Goal: Use online tool/utility: Utilize a website feature to perform a specific function

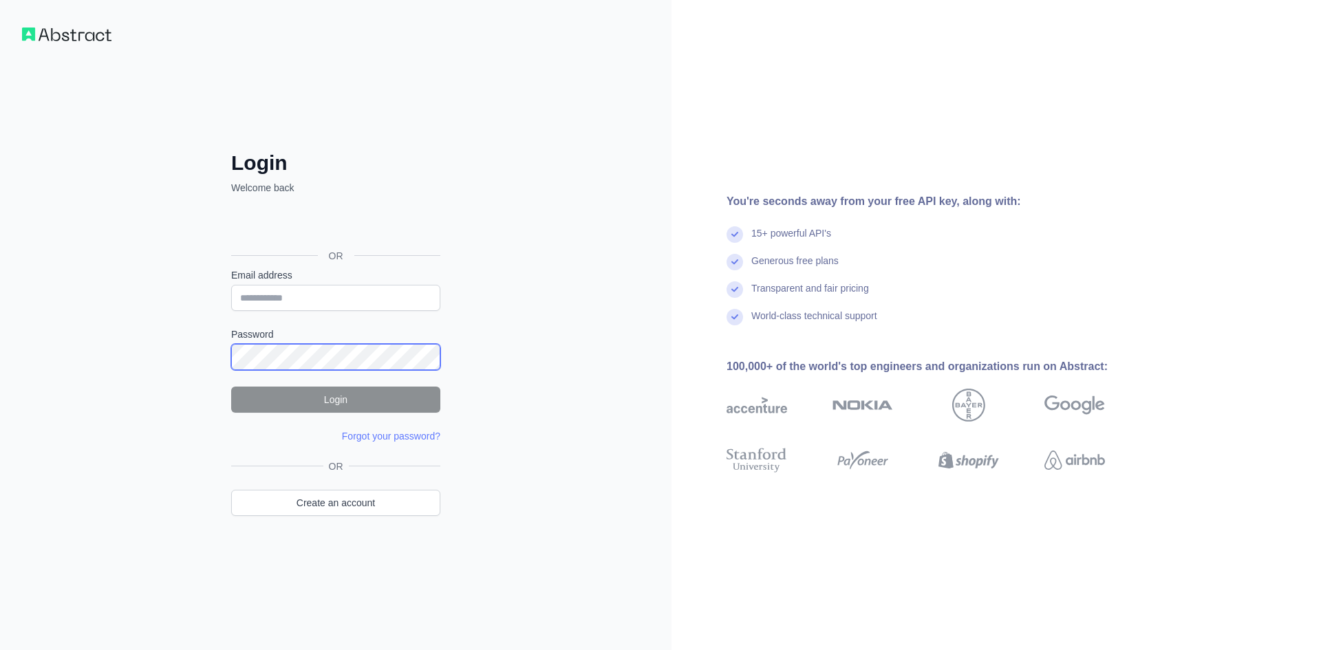
type input "**********"
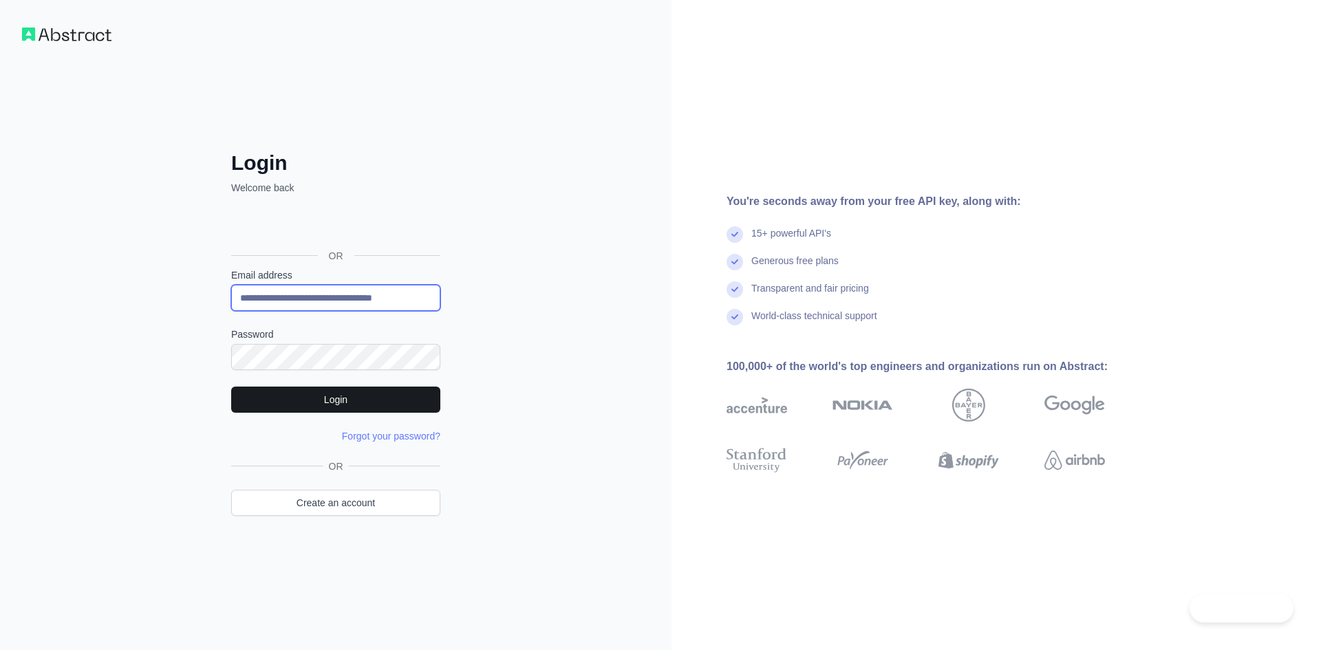
click at [358, 391] on button "Login" at bounding box center [335, 400] width 209 height 26
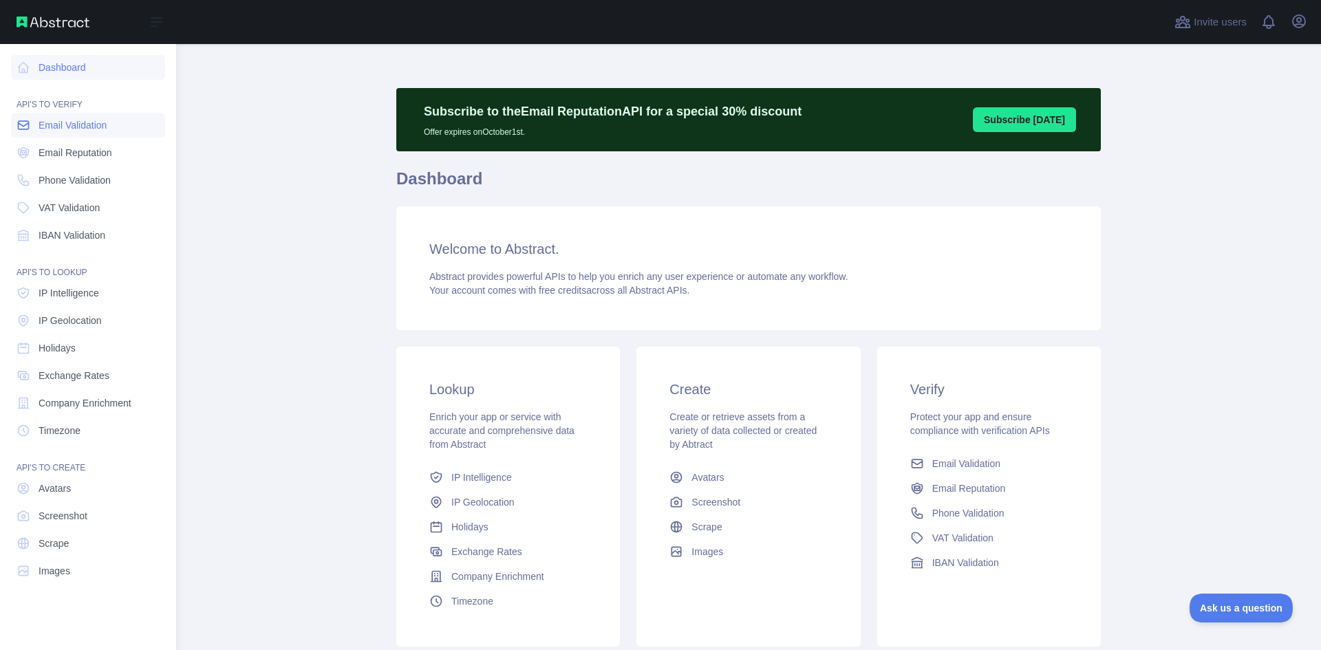
click at [56, 129] on span "Email Validation" at bounding box center [73, 125] width 68 height 14
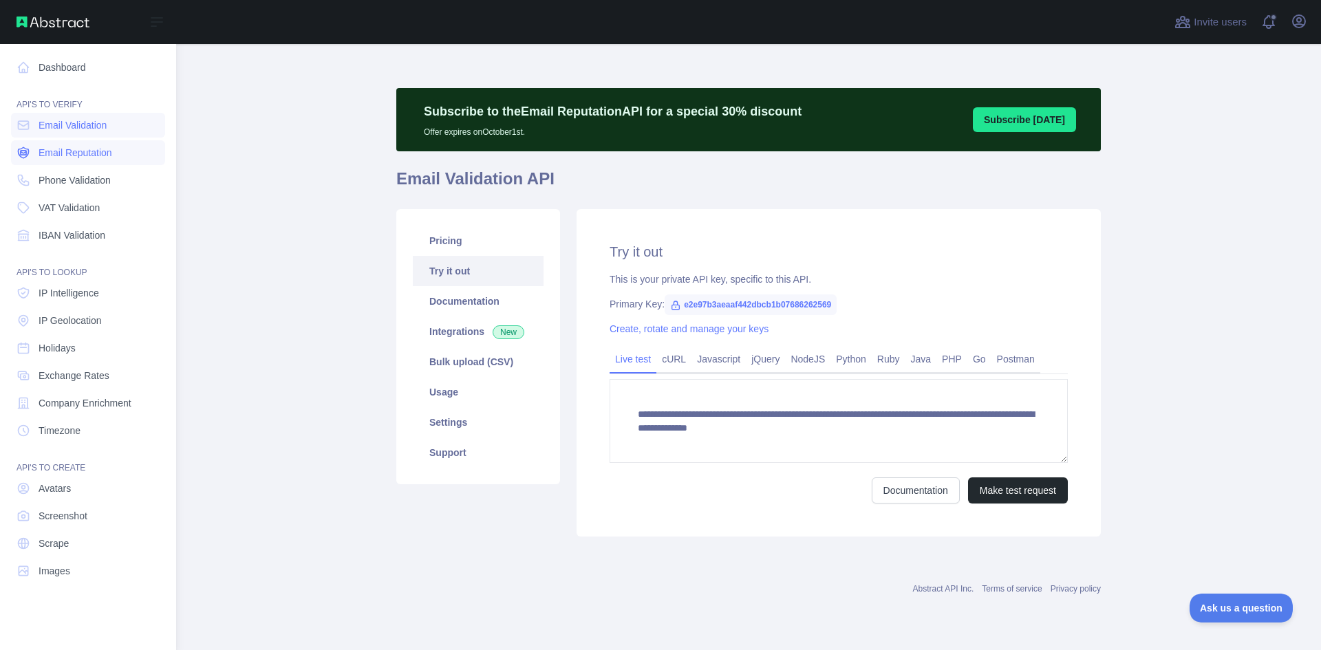
click at [107, 155] on span "Email Reputation" at bounding box center [76, 153] width 74 height 14
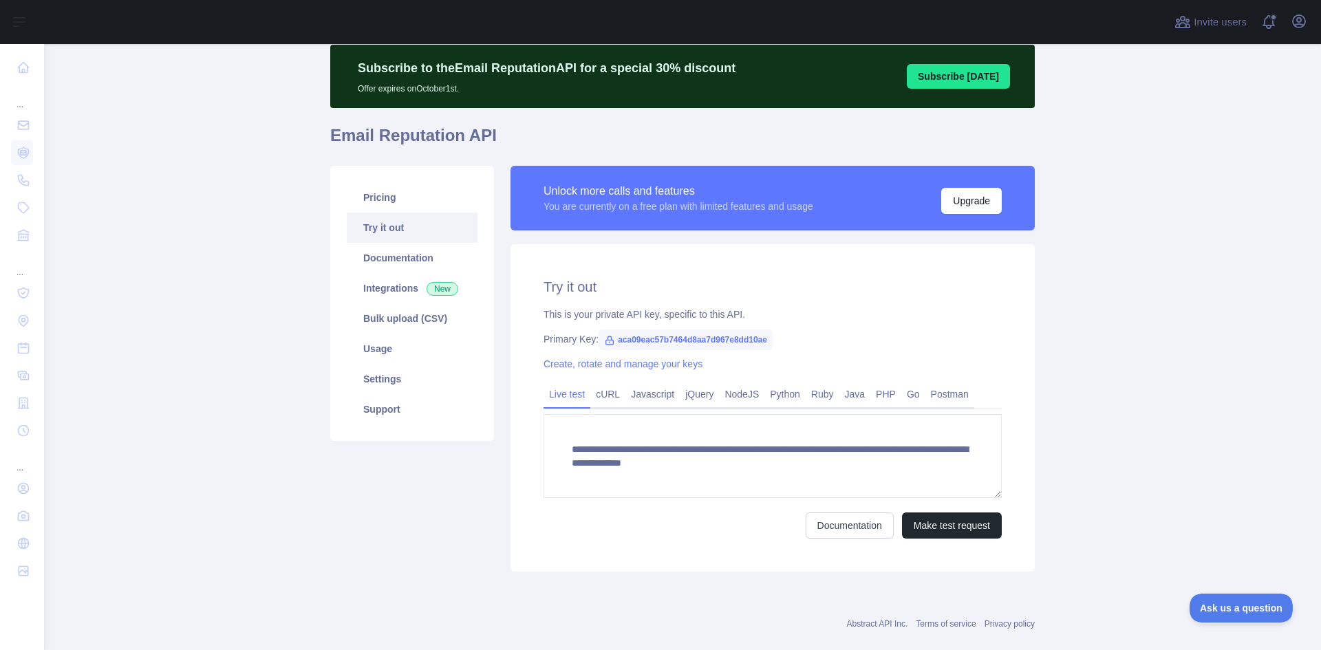
scroll to position [67, 0]
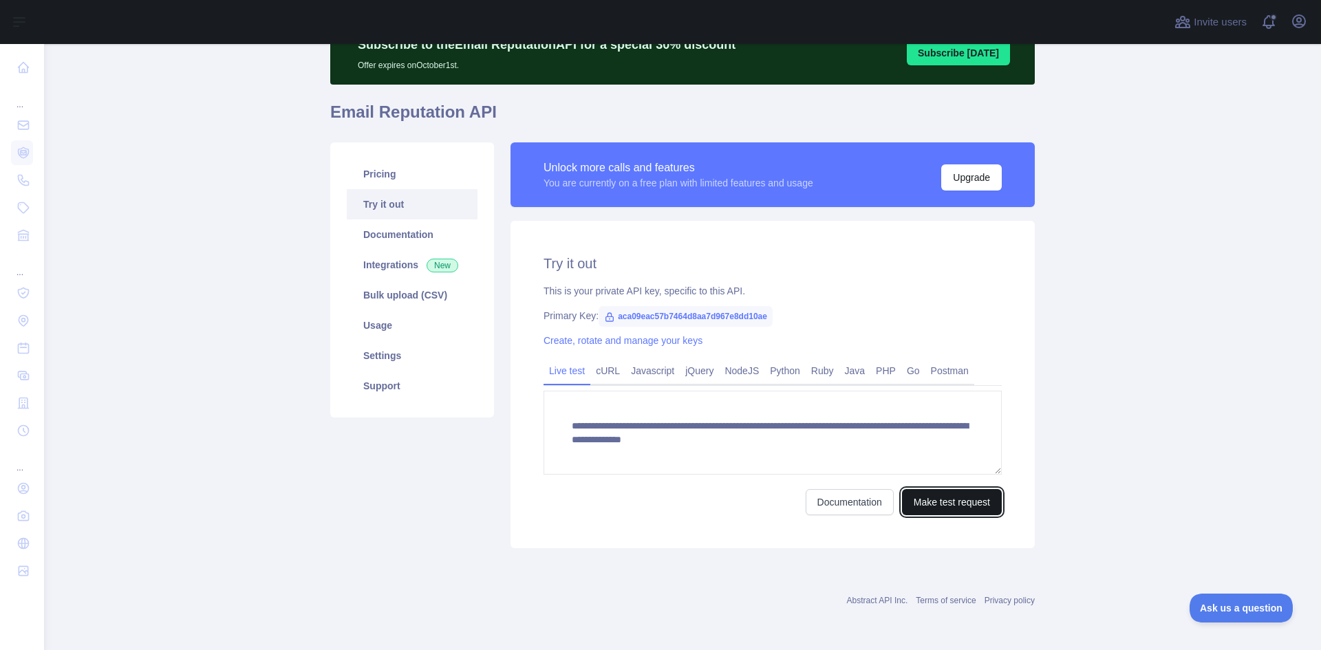
click at [925, 504] on button "Make test request" at bounding box center [952, 502] width 100 height 26
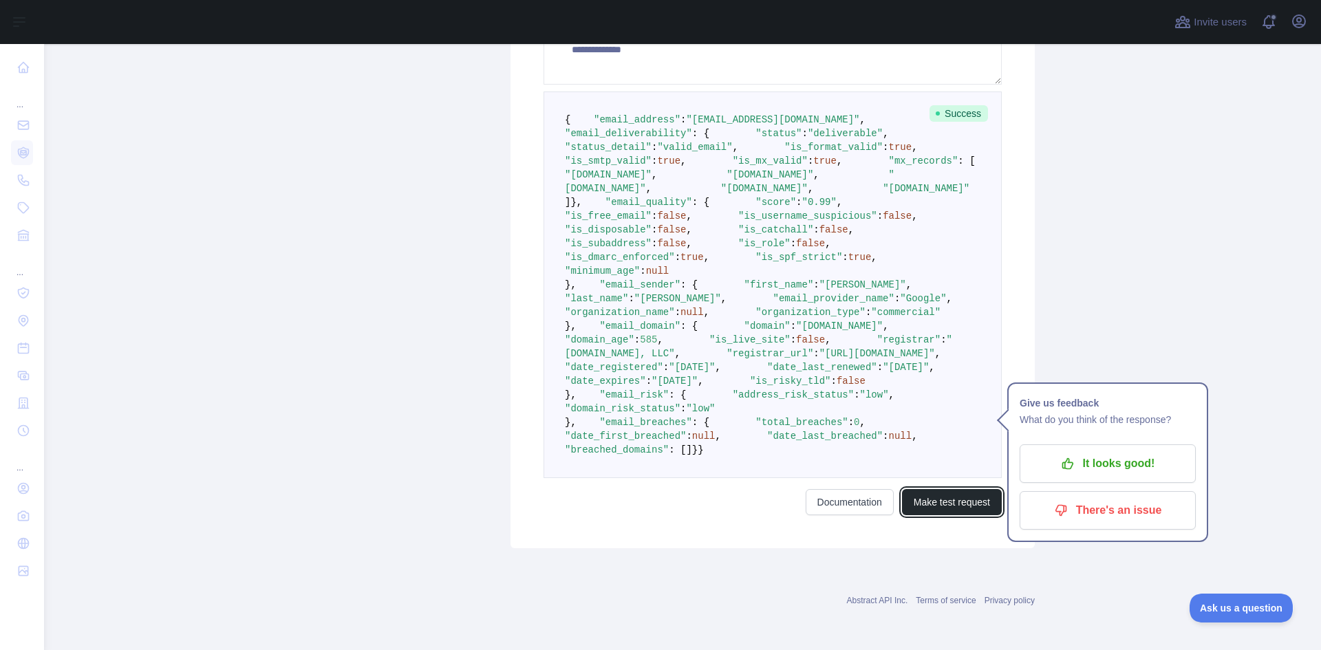
scroll to position [686, 0]
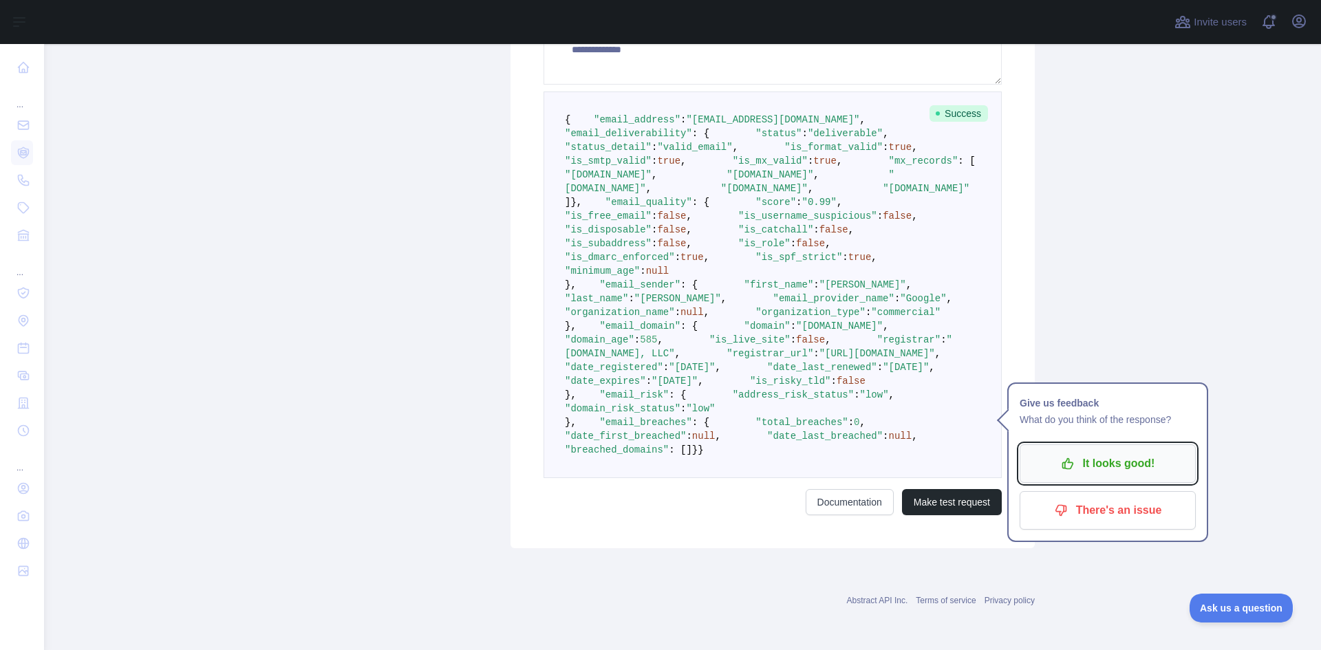
click at [1180, 452] on p "It looks good!" at bounding box center [1107, 463] width 155 height 23
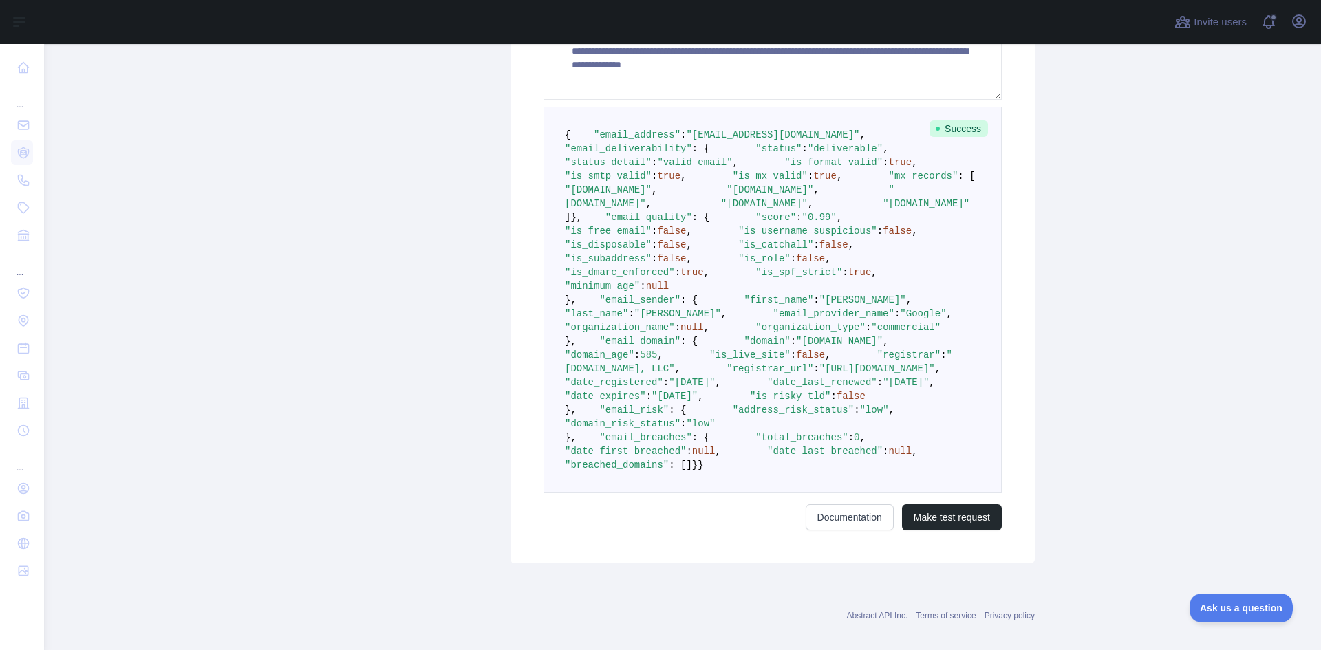
scroll to position [411, 0]
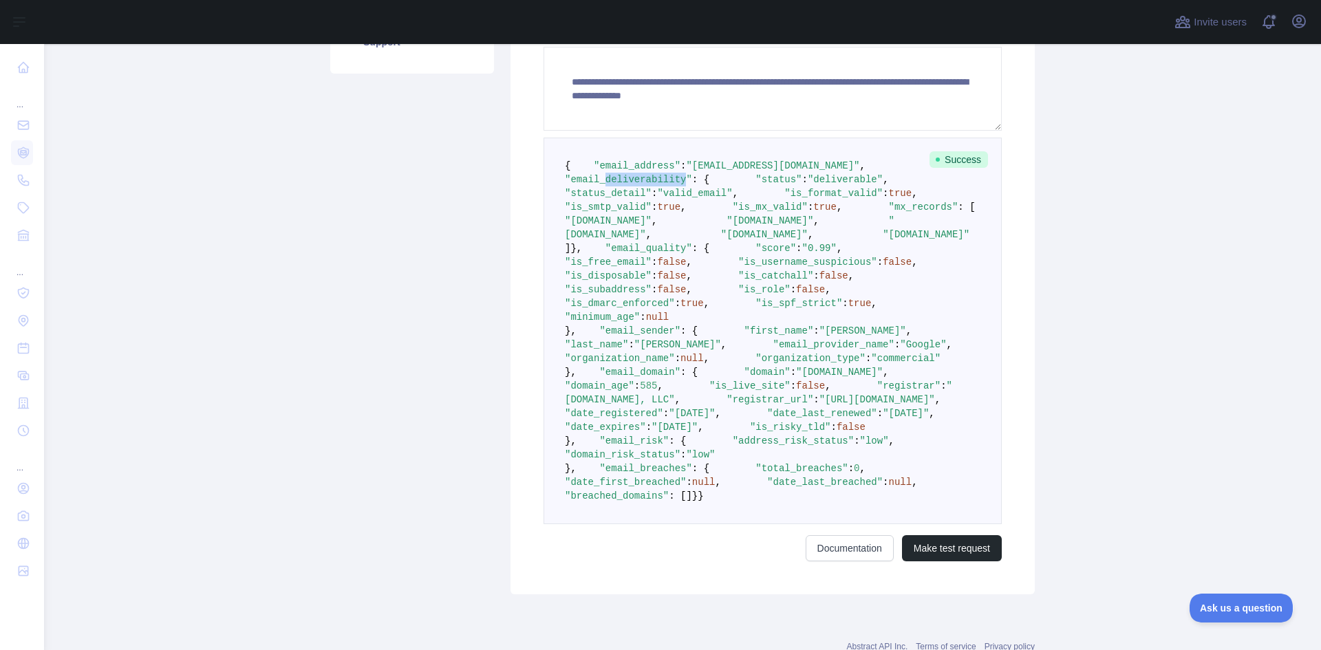
drag, startPoint x: 619, startPoint y: 193, endPoint x: 693, endPoint y: 191, distance: 74.3
click at [692, 185] on span ""email_deliverability"" at bounding box center [628, 179] width 127 height 11
copy span "deliverability"
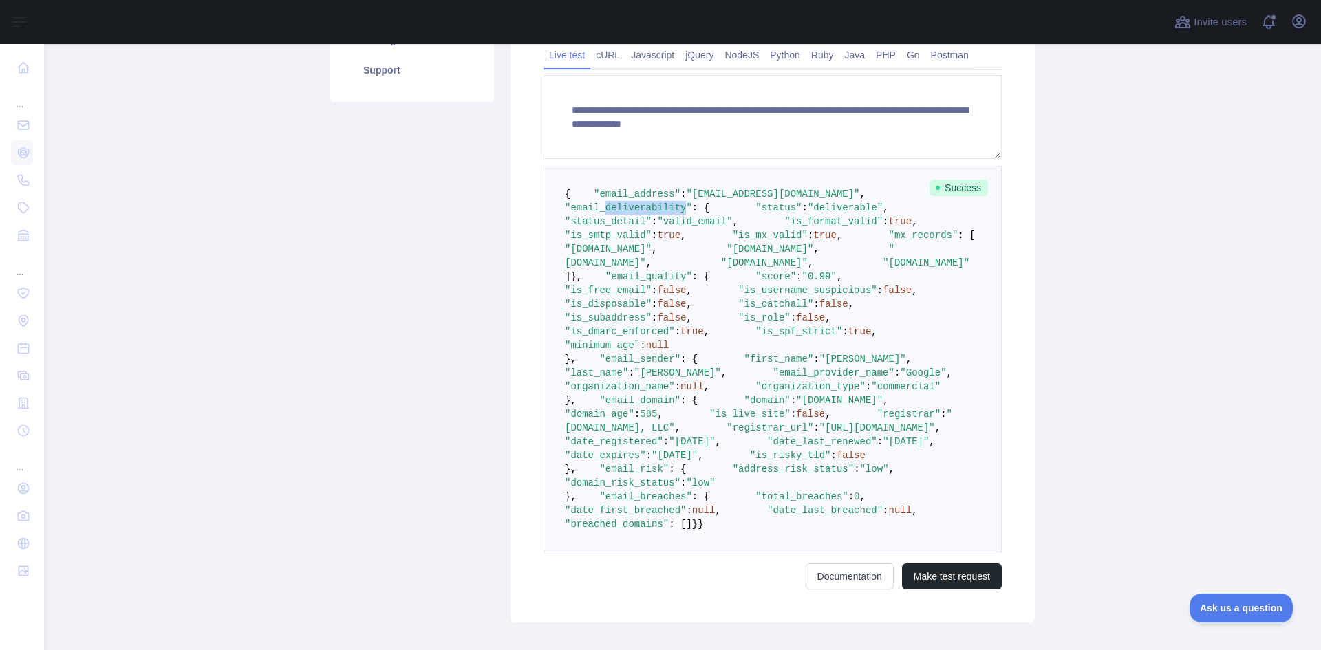
scroll to position [342, 0]
